Goal: Task Accomplishment & Management: Manage account settings

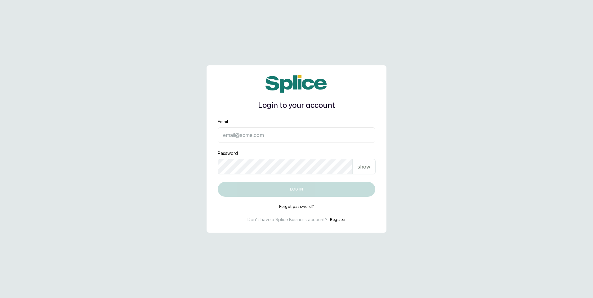
type input "[EMAIL_ADDRESS][DOMAIN_NAME]"
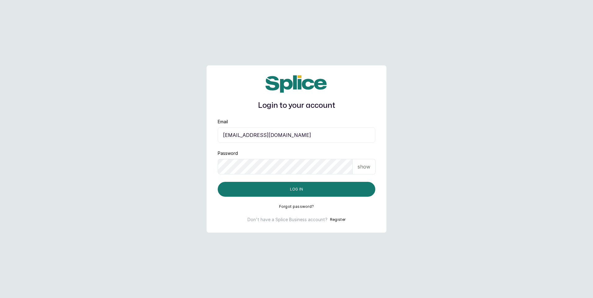
click at [308, 131] on input "[EMAIL_ADDRESS][DOMAIN_NAME]" at bounding box center [297, 136] width 158 height 16
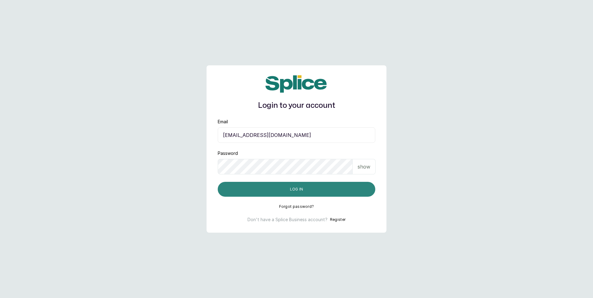
click at [282, 186] on button "Log in" at bounding box center [297, 189] width 158 height 15
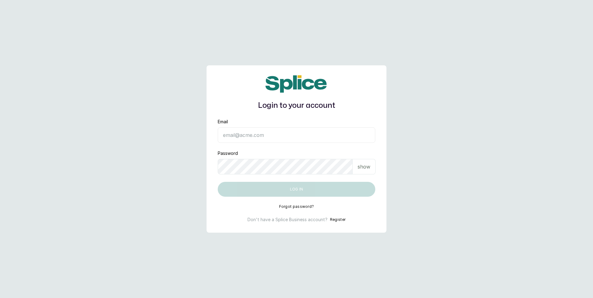
type input "[EMAIL_ADDRESS][DOMAIN_NAME]"
click at [278, 139] on input "[EMAIL_ADDRESS][DOMAIN_NAME]" at bounding box center [297, 136] width 158 height 16
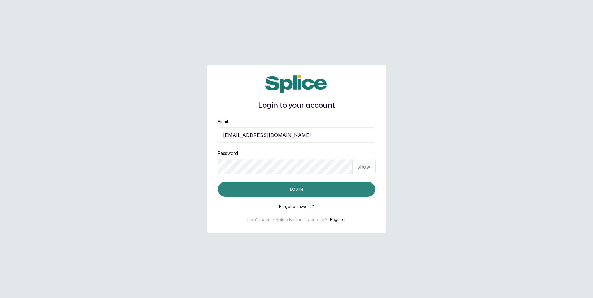
click at [260, 186] on button "Log in" at bounding box center [297, 189] width 158 height 15
click at [309, 189] on button "Log in" at bounding box center [297, 189] width 158 height 15
